Goal: Find specific page/section: Find specific page/section

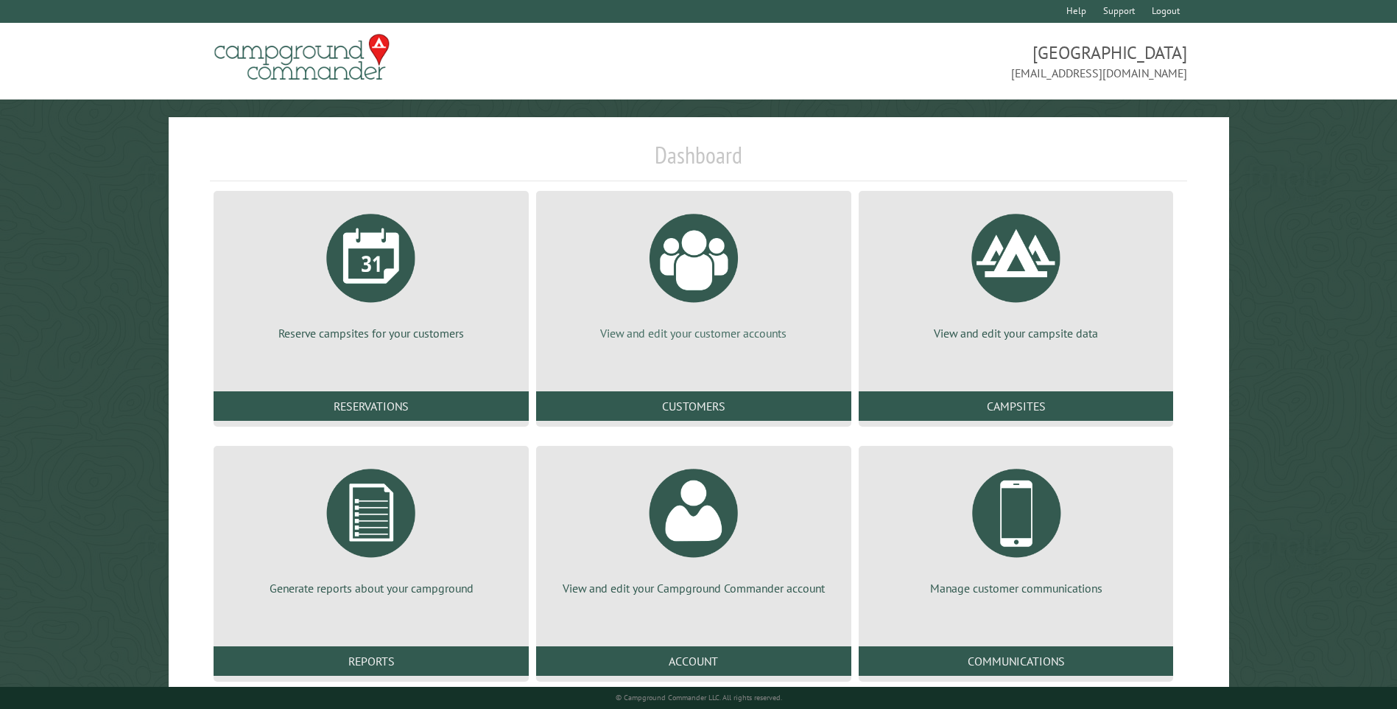
click at [695, 254] on div at bounding box center [694, 258] width 110 height 110
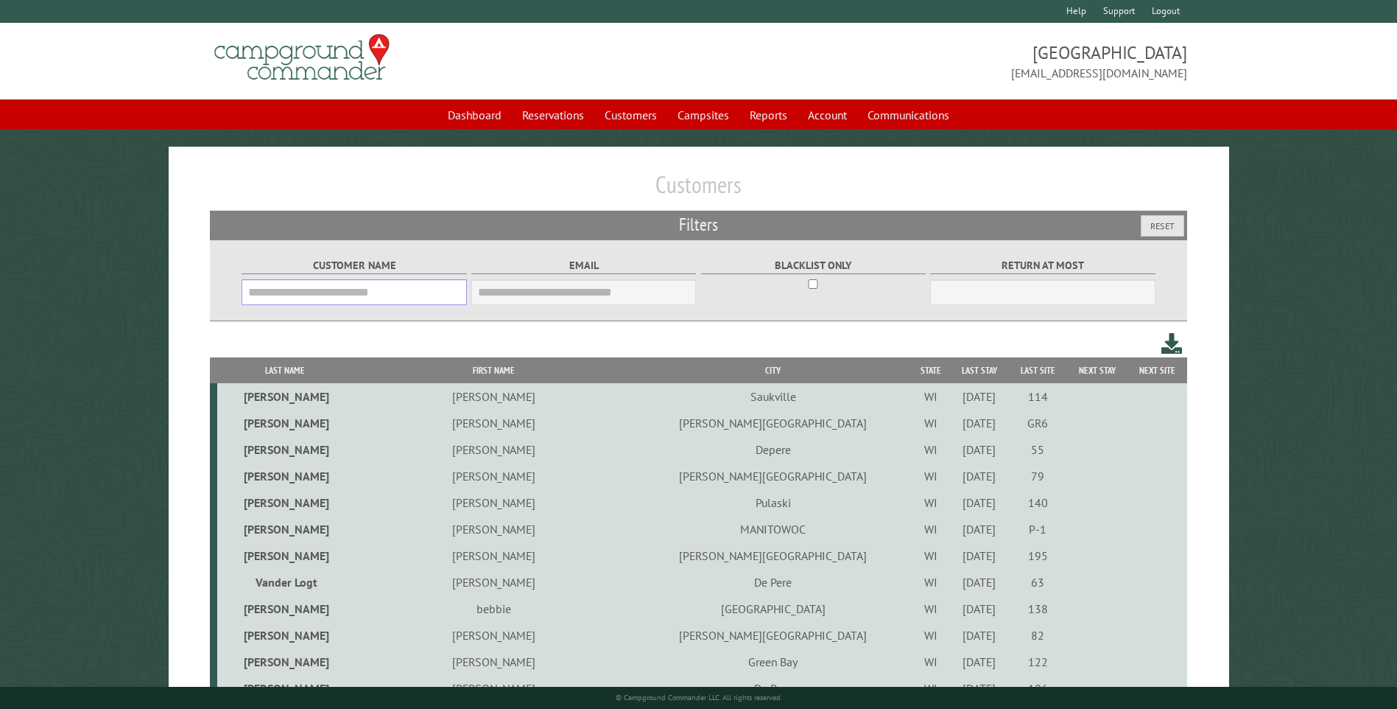
click at [343, 295] on input "Customer Name" at bounding box center [354, 292] width 225 height 26
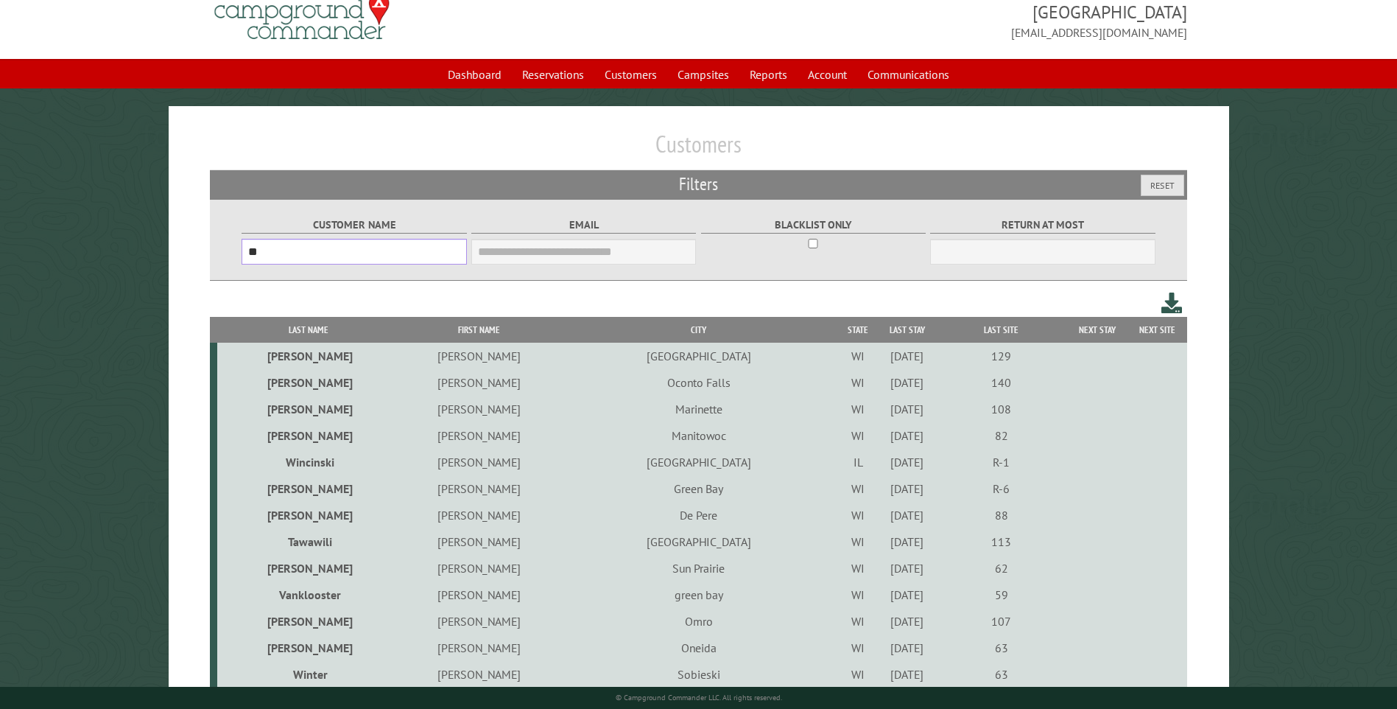
scroll to position [221, 0]
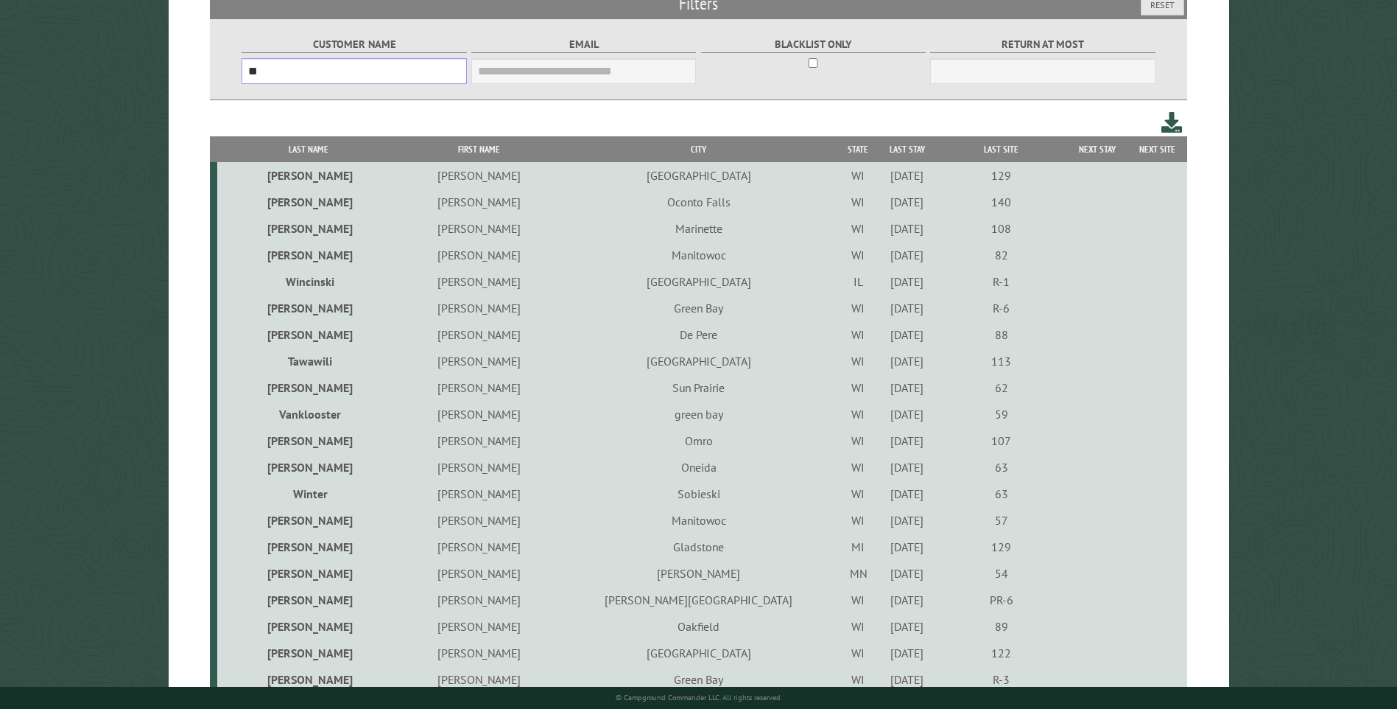
type input "*"
